Goal: Task Accomplishment & Management: Manage account settings

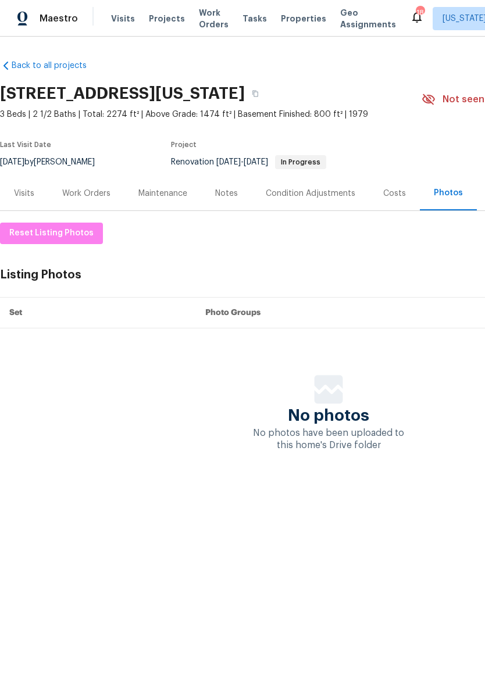
click at [51, 71] on link "Back to all projects" at bounding box center [56, 66] width 112 height 12
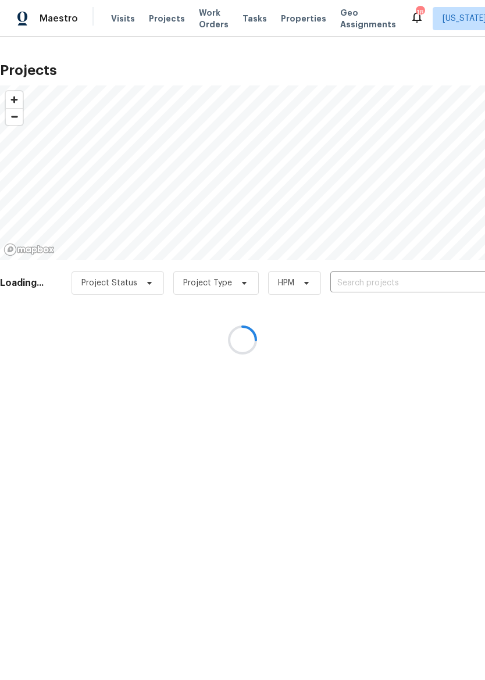
click at [294, 27] on div at bounding box center [242, 340] width 485 height 680
click at [296, 19] on div at bounding box center [242, 340] width 485 height 680
click at [289, 19] on div at bounding box center [242, 340] width 485 height 680
click at [290, 19] on div at bounding box center [242, 340] width 485 height 680
click at [291, 17] on div at bounding box center [242, 340] width 485 height 680
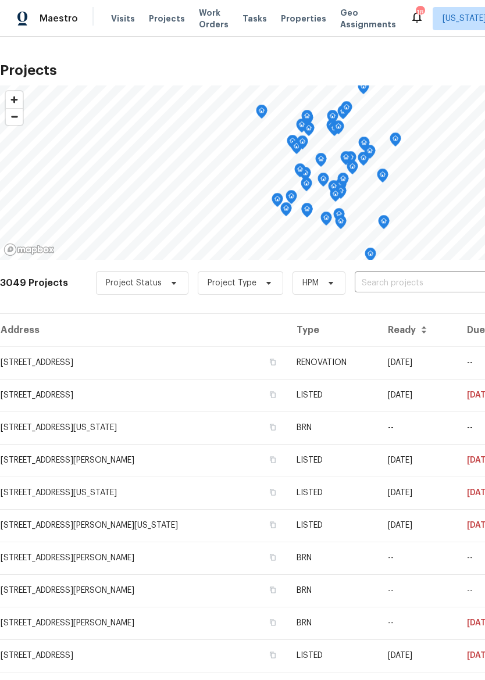
click at [289, 20] on span "Properties" at bounding box center [303, 19] width 45 height 12
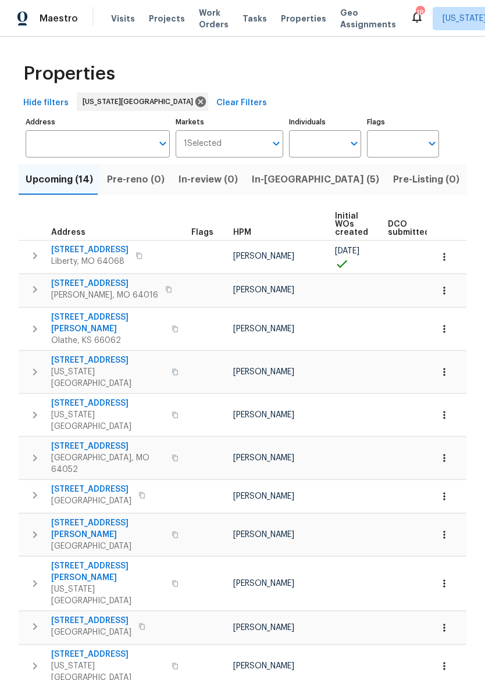
click at [269, 188] on button "In-[GEOGRAPHIC_DATA] (5)" at bounding box center [315, 180] width 141 height 30
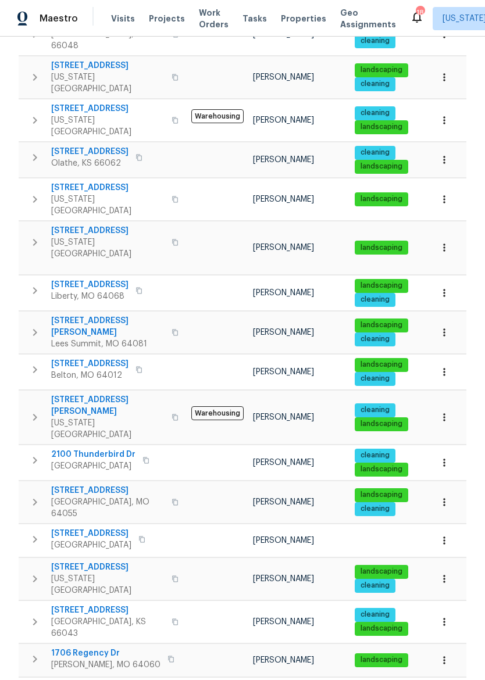
scroll to position [502, 0]
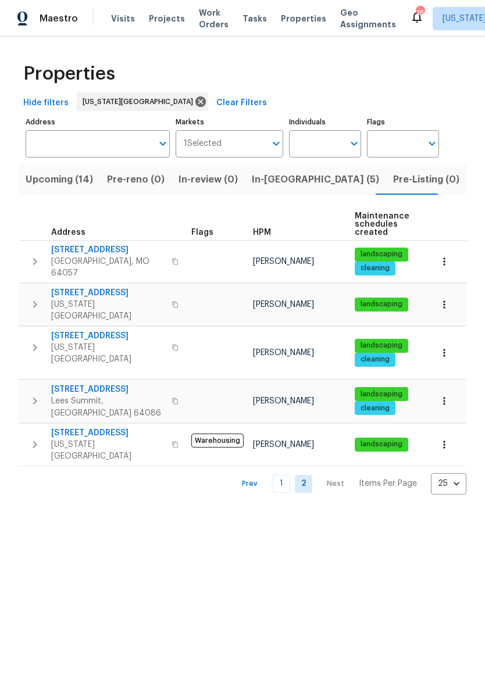
click at [288, 475] on link "1" at bounding box center [281, 484] width 17 height 18
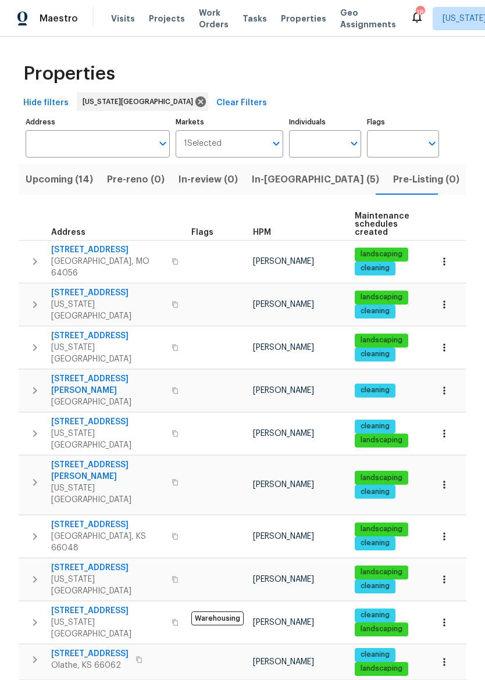
click at [393, 181] on span "Pre-Listing (0)" at bounding box center [426, 180] width 66 height 16
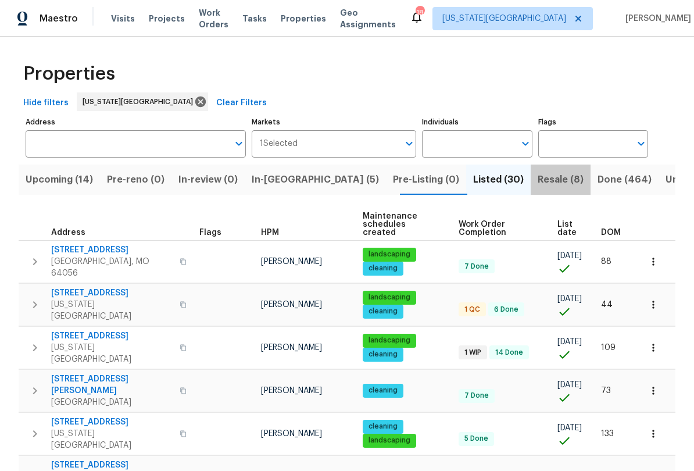
click at [484, 178] on span "Resale (8)" at bounding box center [561, 180] width 46 height 16
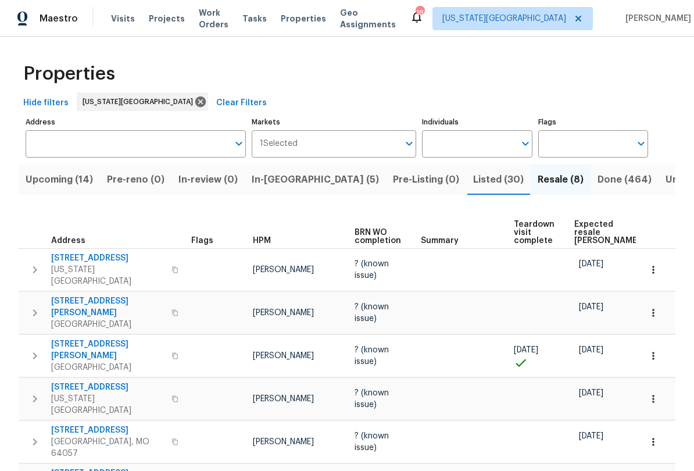
click at [134, 146] on input "Address" at bounding box center [127, 143] width 203 height 27
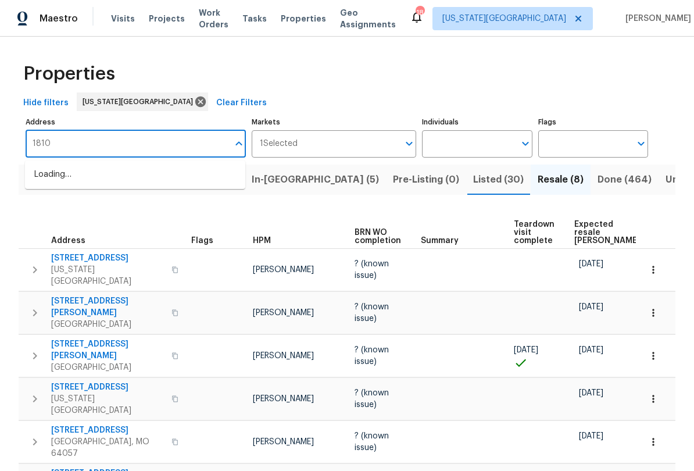
type input "18109"
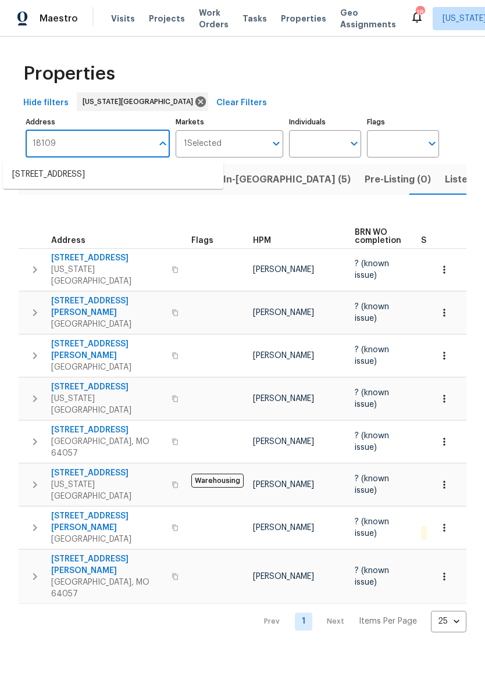
scroll to position [0, 29]
click at [92, 172] on li "[STREET_ADDRESS]" at bounding box center [113, 174] width 220 height 19
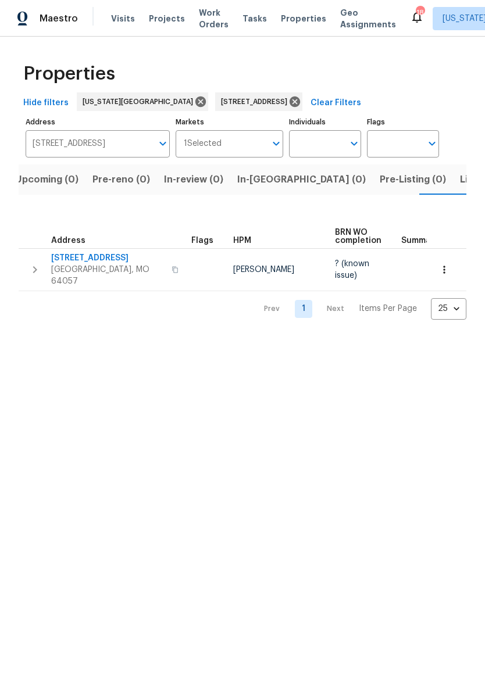
scroll to position [0, 19]
click at [119, 254] on span "[STREET_ADDRESS]" at bounding box center [107, 258] width 113 height 12
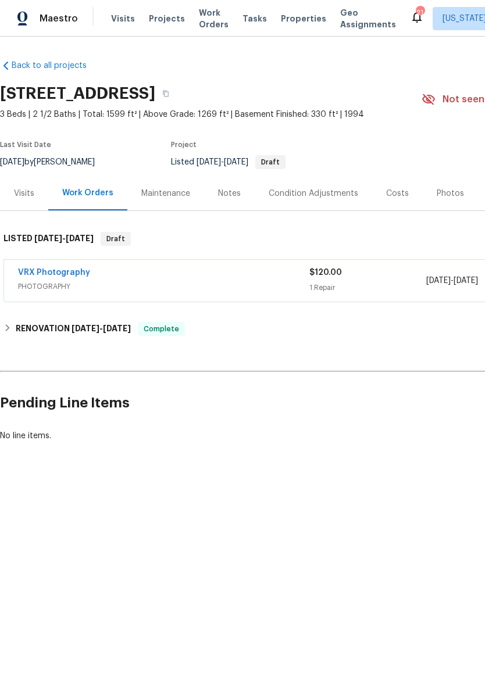
click at [220, 193] on div "Notes" at bounding box center [229, 194] width 23 height 12
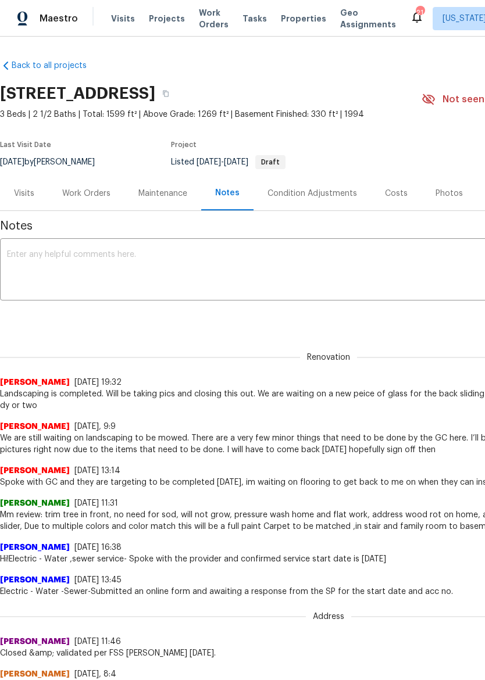
click at [255, 259] on textarea at bounding box center [328, 271] width 643 height 41
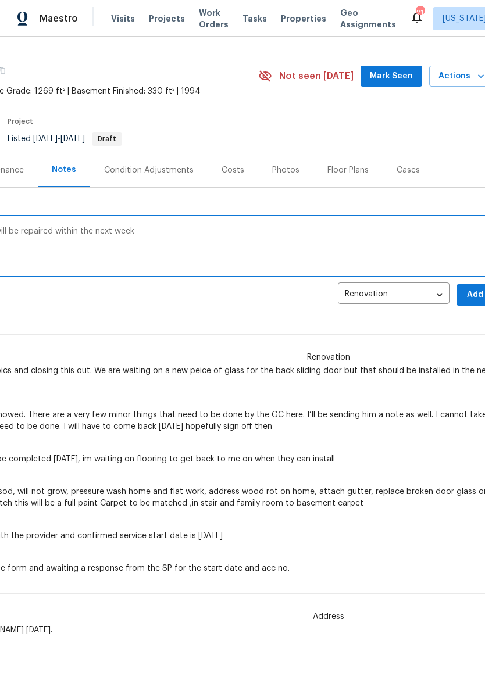
scroll to position [24, 166]
type textarea "Back sliding door has broken glass but will be repaired within the next week"
click at [466, 303] on button "Add" at bounding box center [472, 295] width 37 height 22
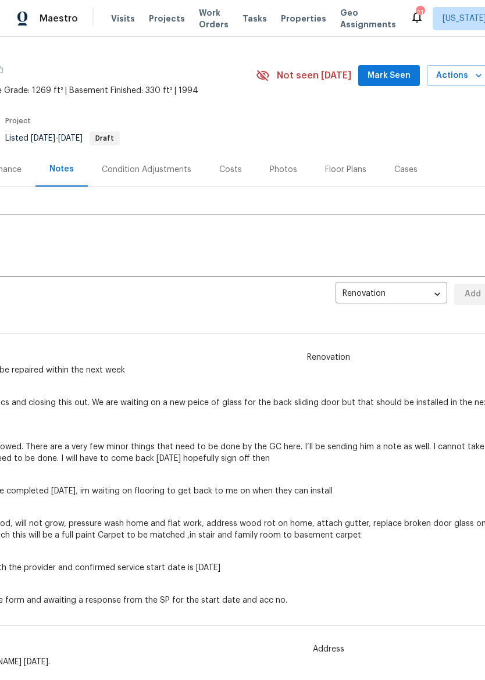
click at [59, 23] on span "Maestro" at bounding box center [59, 19] width 38 height 12
